Goal: Obtain resource: Download file/media

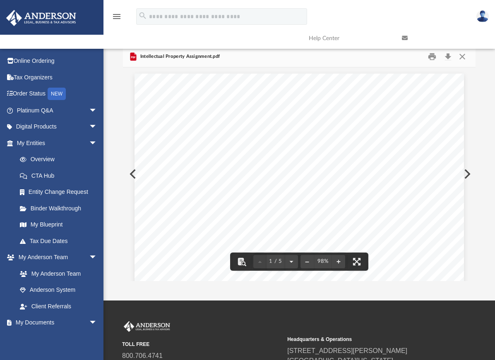
scroll to position [156, 346]
click at [459, 58] on button "Close" at bounding box center [462, 56] width 15 height 13
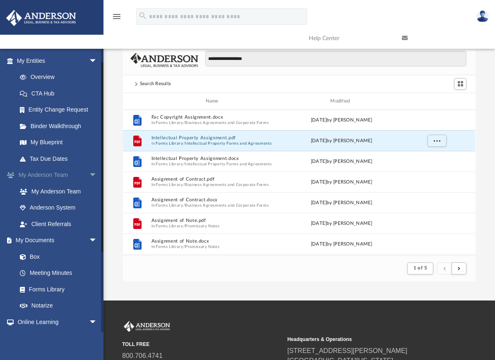
scroll to position [83, 0]
click at [50, 290] on link "Forms Library" at bounding box center [61, 289] width 98 height 17
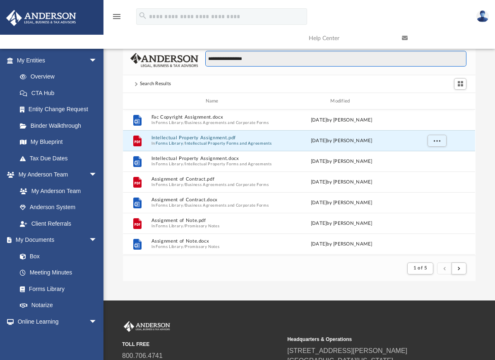
drag, startPoint x: 263, startPoint y: 59, endPoint x: 181, endPoint y: 57, distance: 81.9
click at [181, 57] on div "**********" at bounding box center [299, 60] width 352 height 29
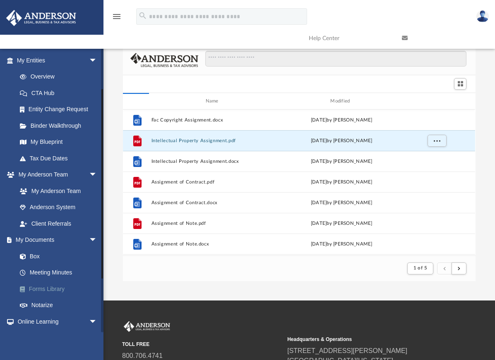
click at [41, 288] on link "Forms Library" at bounding box center [61, 289] width 98 height 17
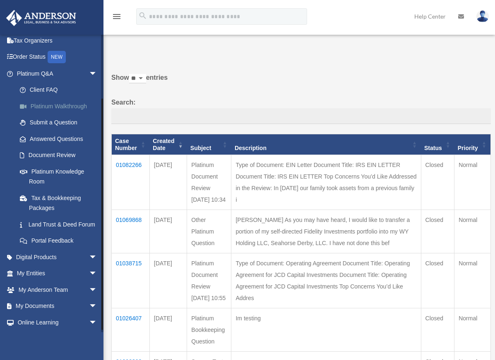
scroll to position [80, 0]
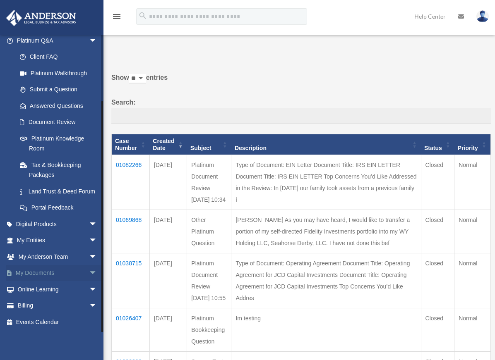
click at [89, 274] on span "arrow_drop_down" at bounding box center [97, 273] width 17 height 17
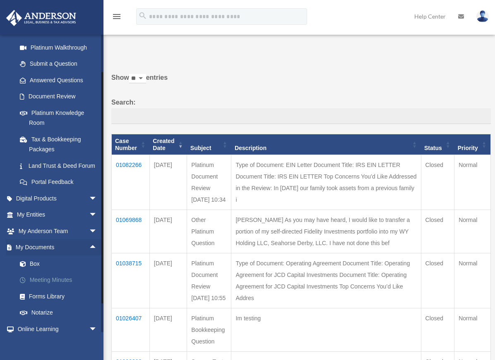
scroll to position [121, 0]
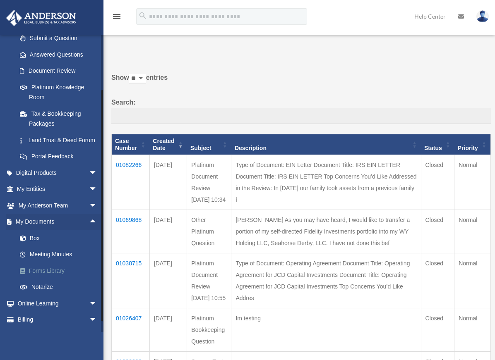
click at [47, 279] on link "Forms Library" at bounding box center [61, 271] width 98 height 17
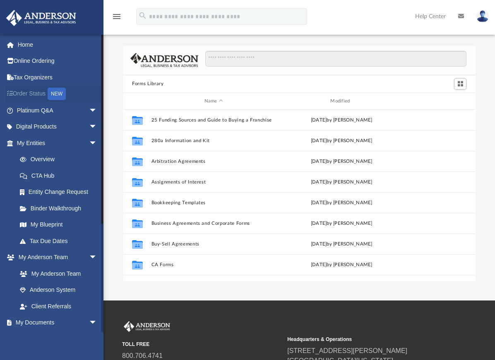
scroll to position [182, 346]
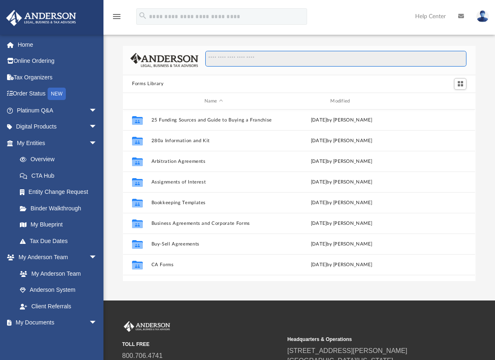
click at [234, 58] on input "Search files and folders" at bounding box center [335, 59] width 261 height 16
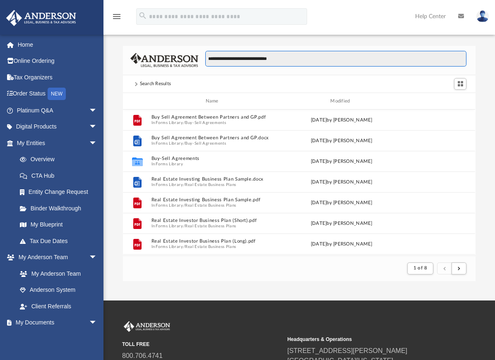
scroll to position [156, 346]
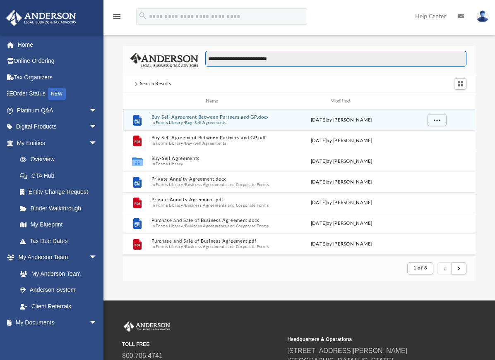
type input "**********"
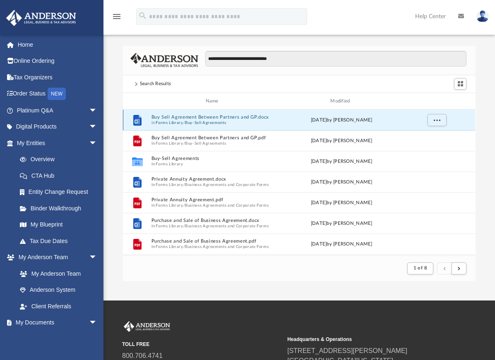
click at [199, 116] on button "Buy Sell Agreement Between Partners and GP.docx" at bounding box center [213, 117] width 125 height 5
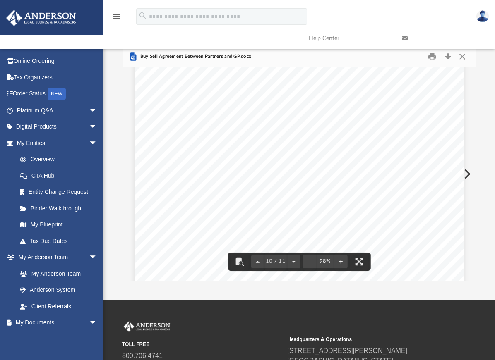
scroll to position [4073, 0]
click at [463, 57] on button "Close" at bounding box center [462, 56] width 15 height 13
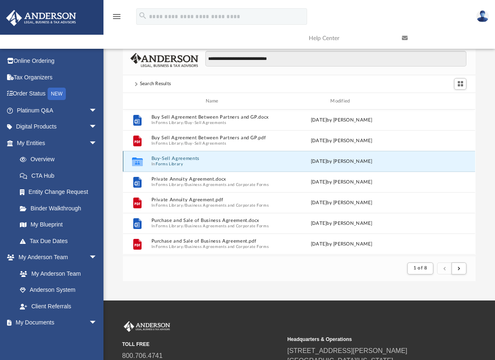
click at [172, 158] on button "Buy-Sell Agreements" at bounding box center [213, 158] width 125 height 5
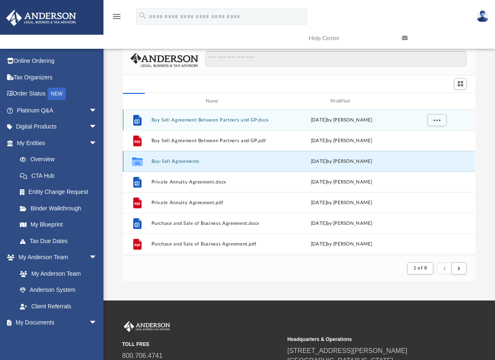
scroll to position [182, 346]
